Goal: Task Accomplishment & Management: Manage account settings

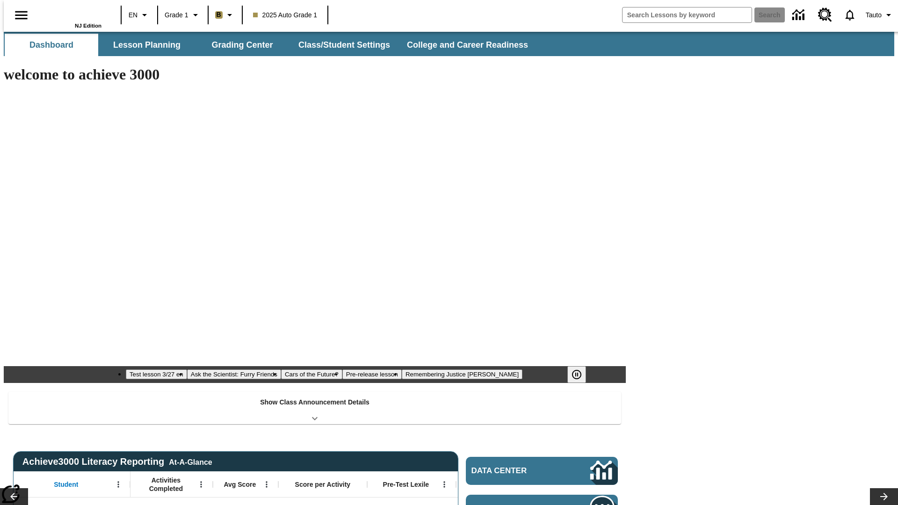
type input "-1"
click at [340, 45] on button "Class/Student Settings" at bounding box center [345, 45] width 108 height 22
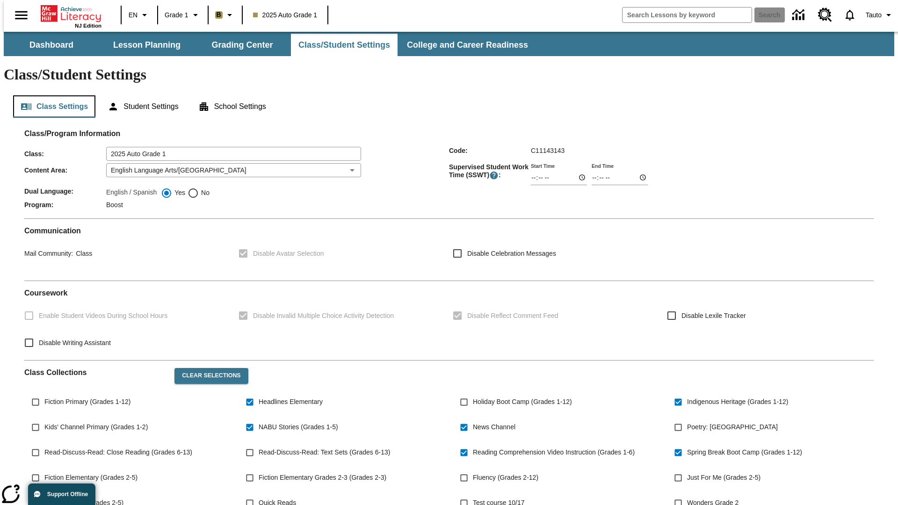
click at [51, 95] on button "Class Settings" at bounding box center [54, 106] width 82 height 22
click at [86, 397] on span "Fiction Primary (Grades 1-12)" at bounding box center [87, 402] width 86 height 10
click at [44, 393] on input "Fiction Primary (Grades 1-12)" at bounding box center [36, 402] width 18 height 18
checkbox input "true"
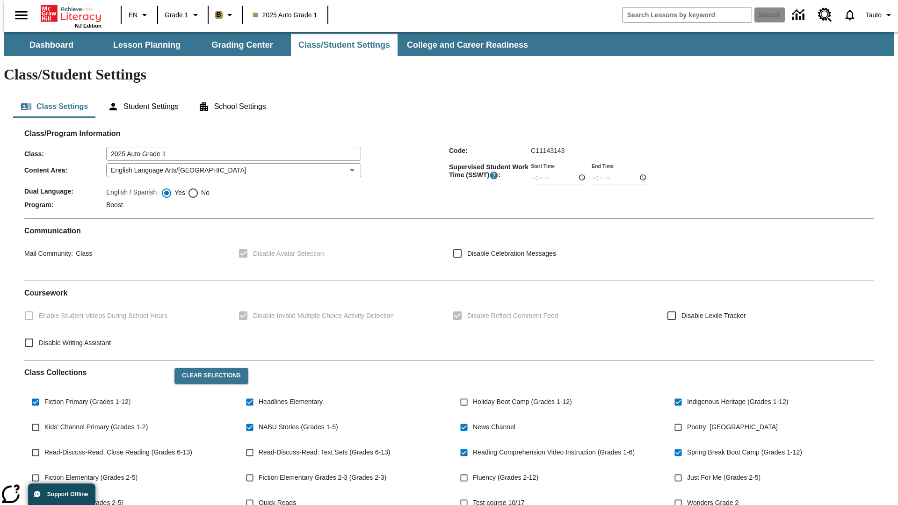
scroll to position [137, 0]
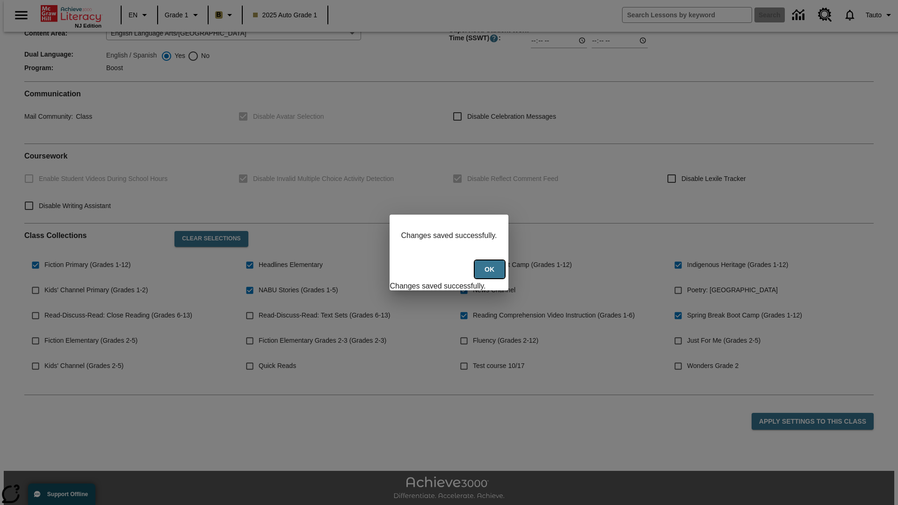
click at [491, 275] on button "Ok" at bounding box center [490, 270] width 30 height 18
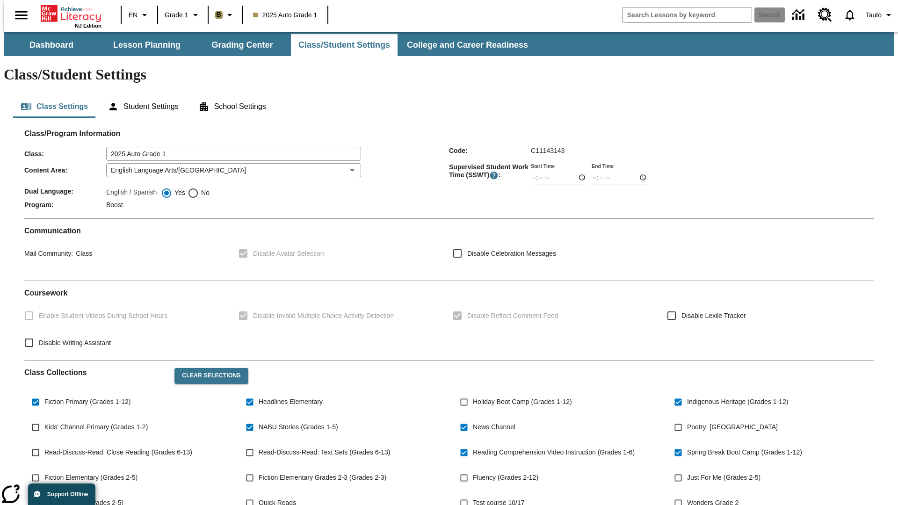
scroll to position [137, 0]
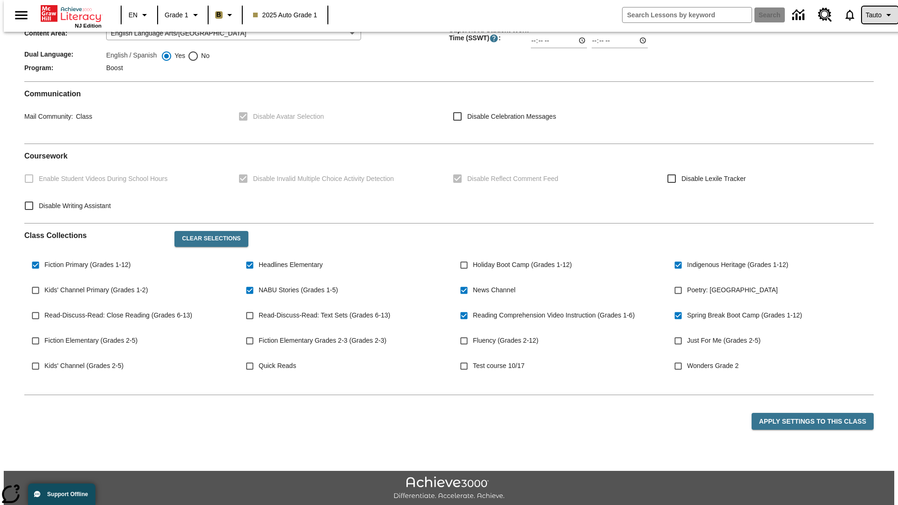
click at [875, 15] on span "Tauto" at bounding box center [874, 15] width 16 height 10
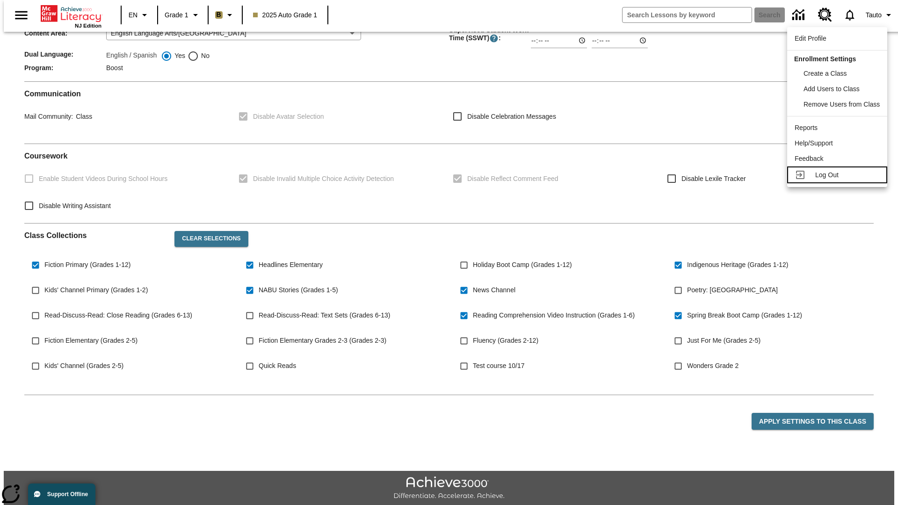
click at [839, 175] on span "Log Out" at bounding box center [826, 174] width 23 height 7
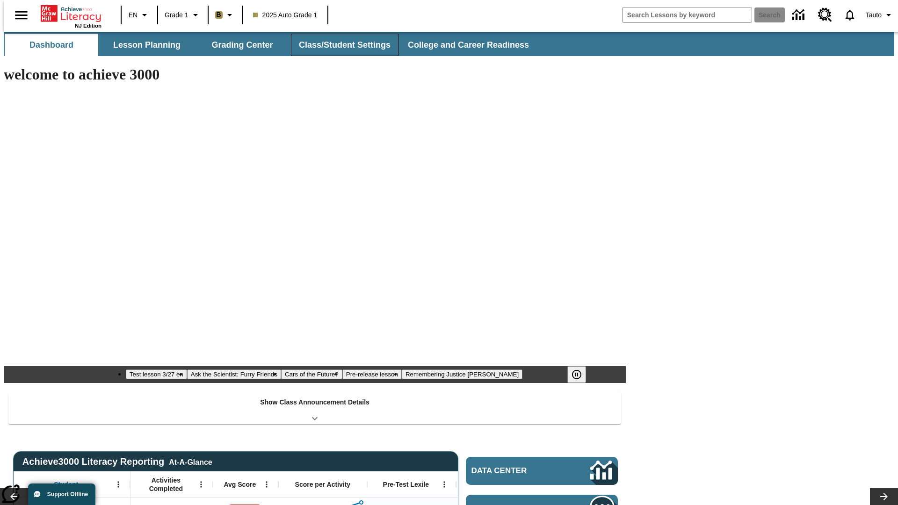
click at [340, 45] on button "Class/Student Settings" at bounding box center [345, 45] width 108 height 22
